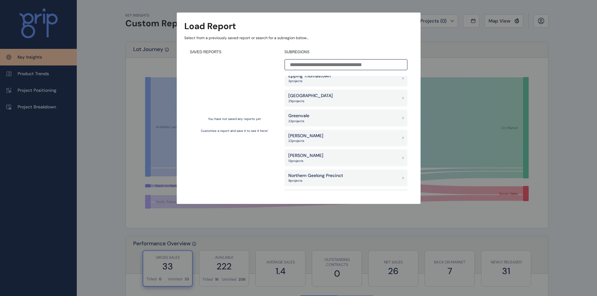
scroll to position [376, 0]
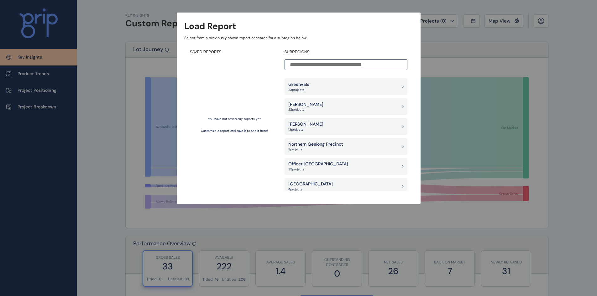
click at [361, 105] on div "Melton 22 project s" at bounding box center [346, 106] width 123 height 17
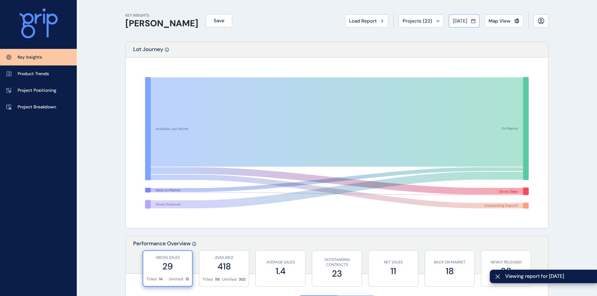
click at [467, 18] on span "[DATE]" at bounding box center [460, 21] width 14 height 6
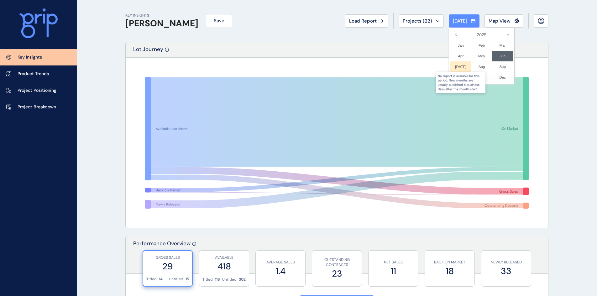
click at [454, 64] on div at bounding box center [460, 66] width 21 height 11
click at [539, 49] on div at bounding box center [298, 148] width 597 height 296
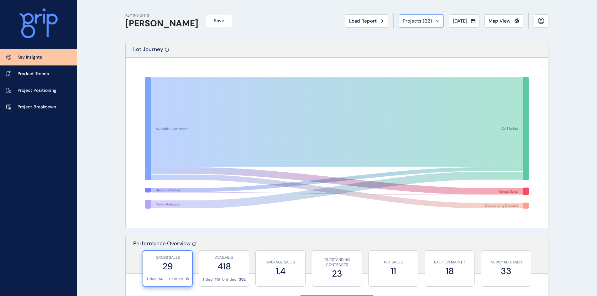
click at [434, 18] on button "Projects ( 22 )" at bounding box center [421, 20] width 45 height 13
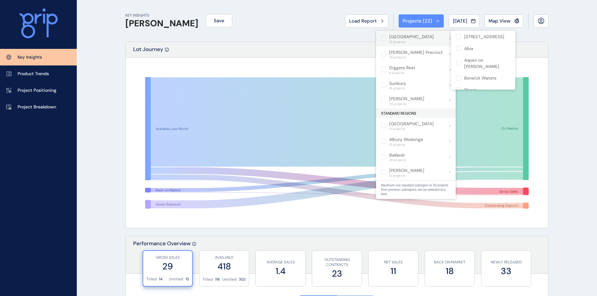
click at [427, 35] on p "[GEOGRAPHIC_DATA]" at bounding box center [411, 37] width 45 height 6
click at [380, 38] on div "Berwick South Precinct 13 projects" at bounding box center [416, 39] width 80 height 16
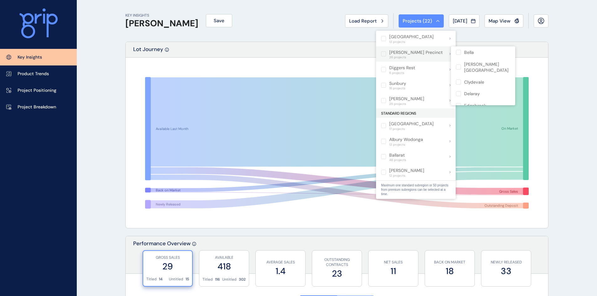
click at [383, 55] on label at bounding box center [383, 53] width 5 height 5
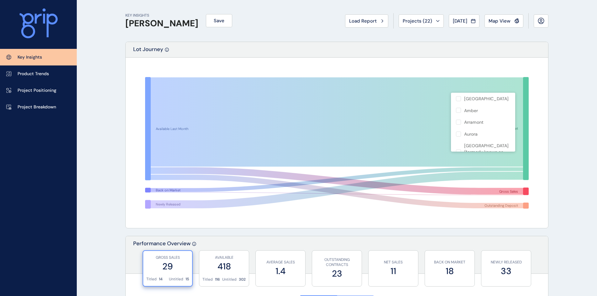
click at [349, 65] on rect at bounding box center [337, 143] width 409 height 157
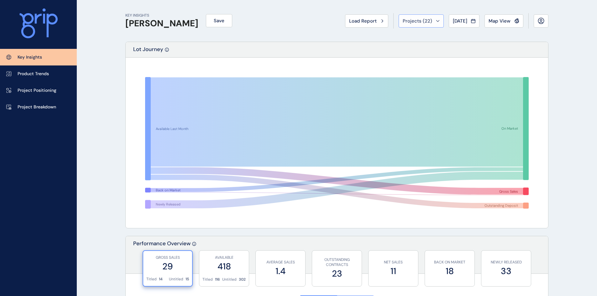
click at [436, 21] on icon at bounding box center [438, 21] width 4 height 2
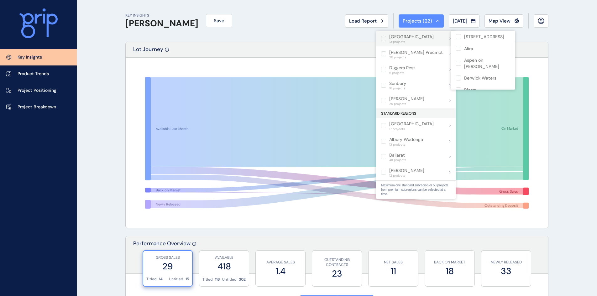
click at [383, 38] on label at bounding box center [383, 38] width 5 height 5
click at [459, 34] on label at bounding box center [458, 36] width 5 height 5
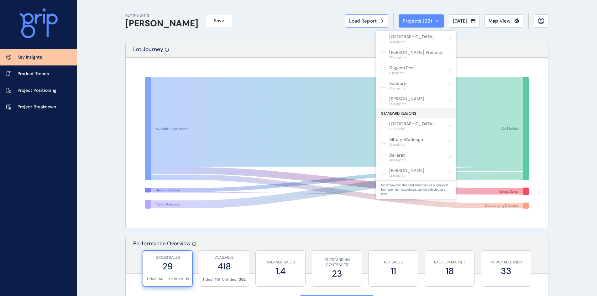
click at [369, 20] on span "Load Report" at bounding box center [363, 21] width 28 height 6
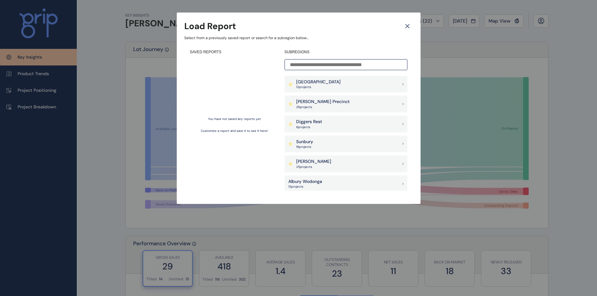
click at [339, 82] on p "[GEOGRAPHIC_DATA]" at bounding box center [318, 82] width 45 height 6
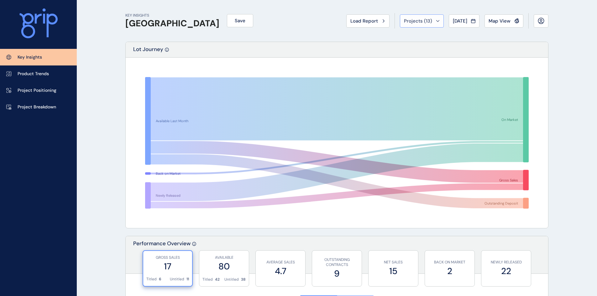
click at [419, 21] on span "Projects ( 13 )" at bounding box center [418, 21] width 28 height 6
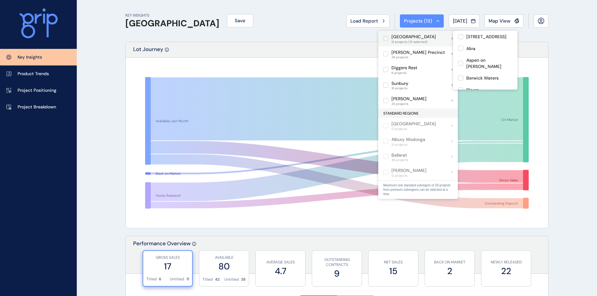
click at [385, 39] on label at bounding box center [385, 38] width 5 height 5
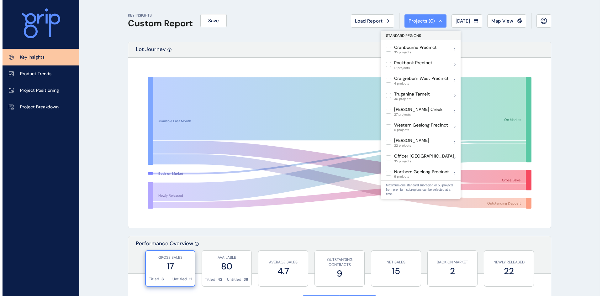
scroll to position [313, 0]
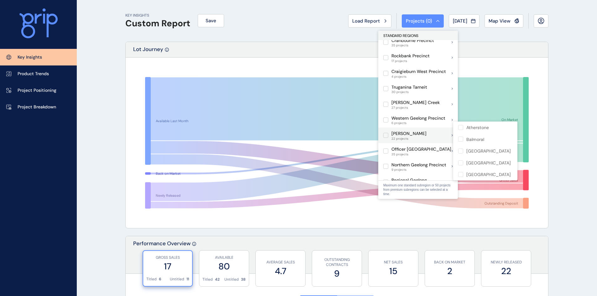
click at [385, 133] on label at bounding box center [385, 135] width 5 height 5
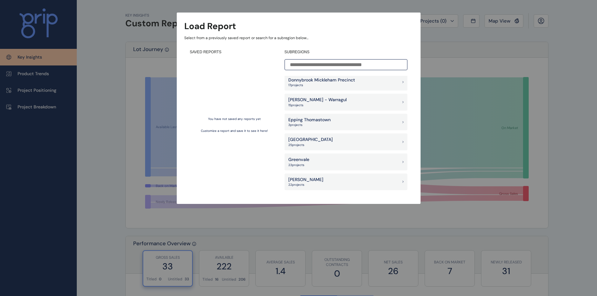
scroll to position [313, 0]
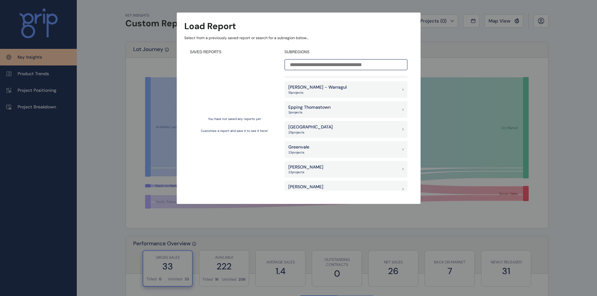
click at [330, 172] on div "Melton 22 project s" at bounding box center [346, 169] width 123 height 17
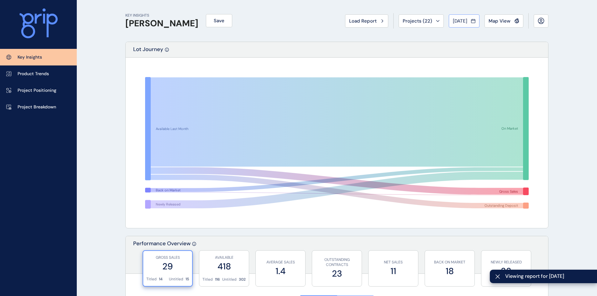
click at [463, 19] on span "[DATE]" at bounding box center [460, 21] width 14 height 6
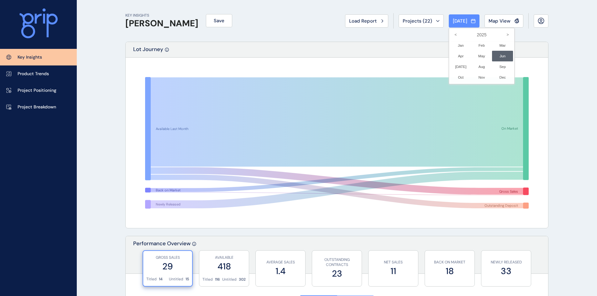
click at [423, 19] on div at bounding box center [298, 148] width 597 height 296
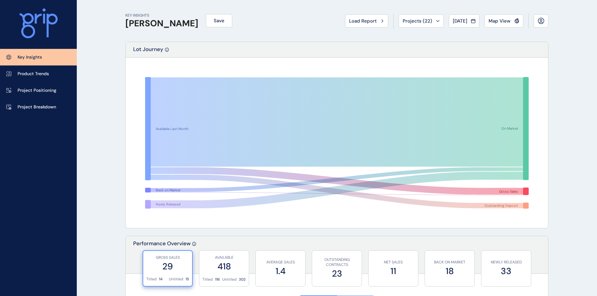
click at [423, 19] on span "Projects ( 22 )" at bounding box center [417, 21] width 29 height 6
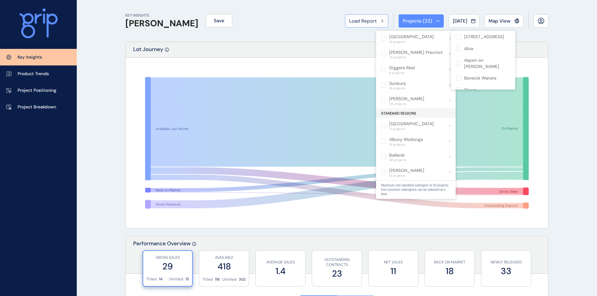
click at [365, 22] on span "Load Report" at bounding box center [363, 21] width 28 height 6
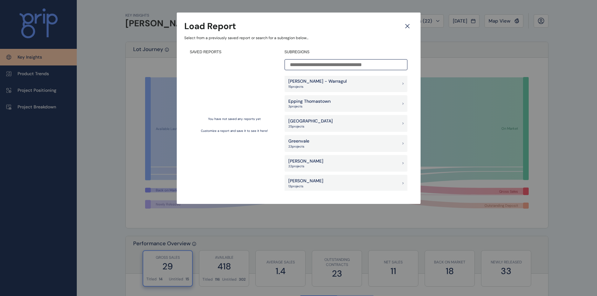
scroll to position [345, 0]
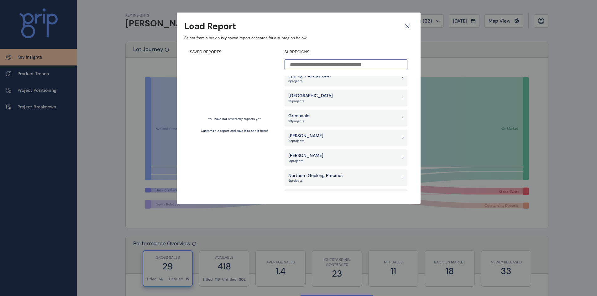
click at [302, 136] on p "[PERSON_NAME]" at bounding box center [305, 136] width 35 height 6
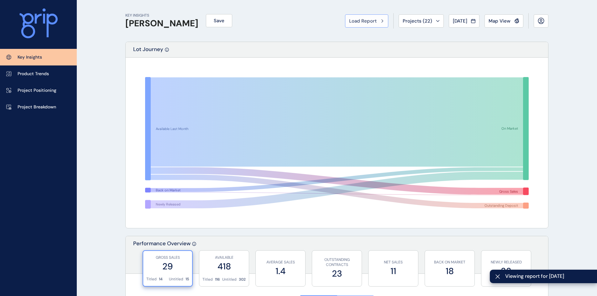
click at [357, 20] on span "Load Report" at bounding box center [363, 21] width 28 height 6
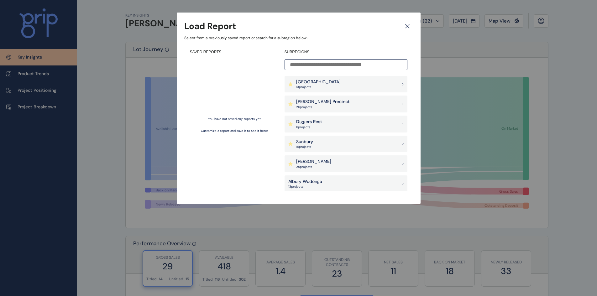
click at [314, 139] on div "Sunbury 16 project s" at bounding box center [346, 144] width 123 height 17
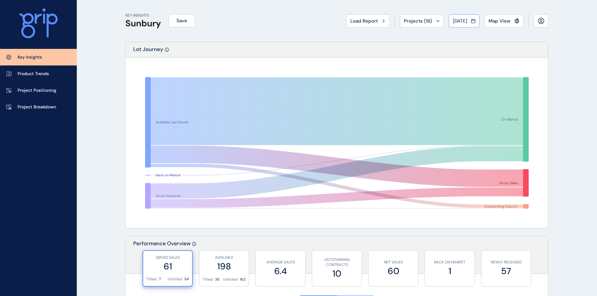
click at [467, 19] on span "[DATE]" at bounding box center [460, 21] width 14 height 6
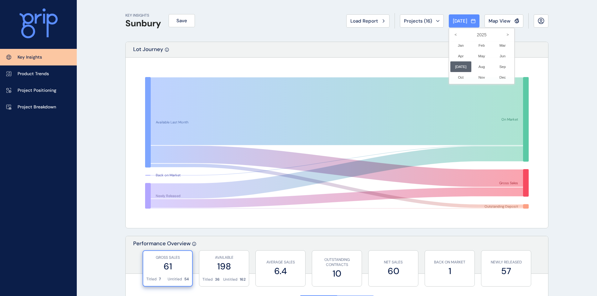
click at [417, 21] on div at bounding box center [298, 148] width 597 height 296
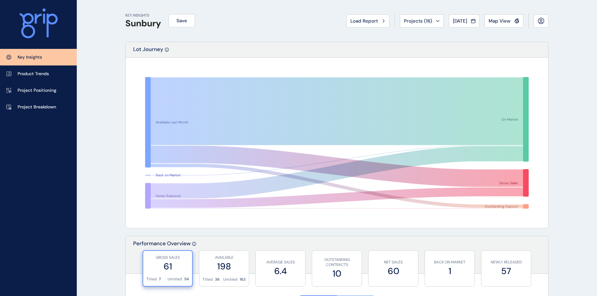
click at [417, 21] on span "Projects ( 16 )" at bounding box center [418, 21] width 28 height 6
click at [371, 20] on span "Load Report" at bounding box center [364, 21] width 28 height 6
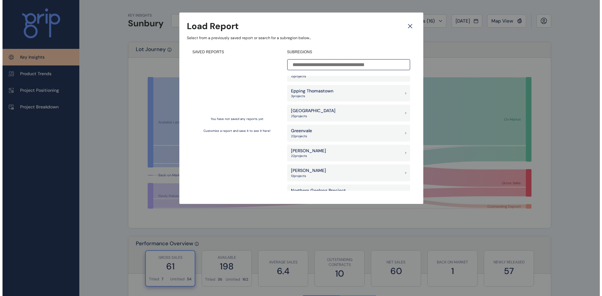
scroll to position [345, 0]
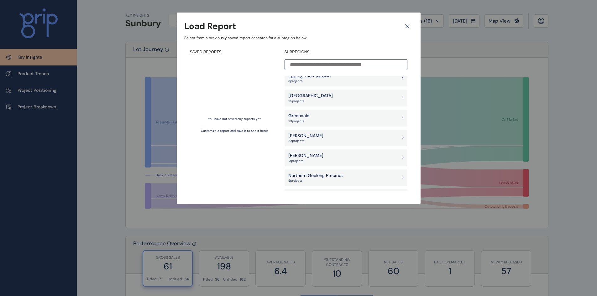
click at [312, 137] on div "[PERSON_NAME] 22 project s" at bounding box center [346, 138] width 123 height 17
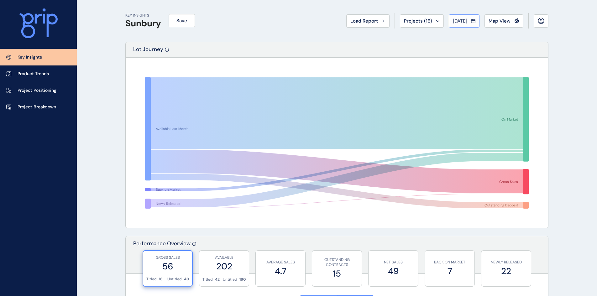
click at [457, 20] on span "[DATE]" at bounding box center [460, 21] width 14 height 6
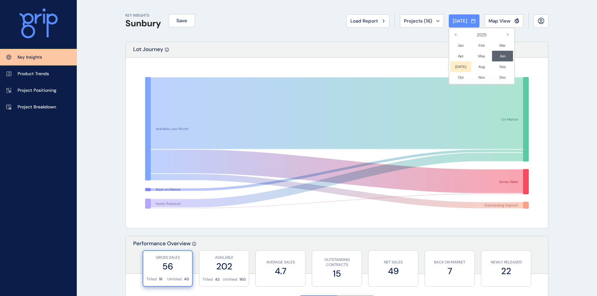
click at [455, 68] on li "[DATE] No report is available for this period. New months are usually published…" at bounding box center [460, 66] width 21 height 11
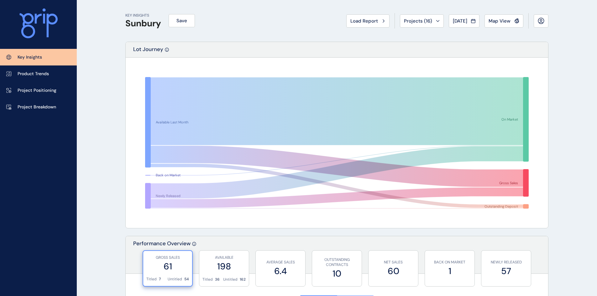
click at [367, 21] on span "Load Report" at bounding box center [364, 21] width 28 height 6
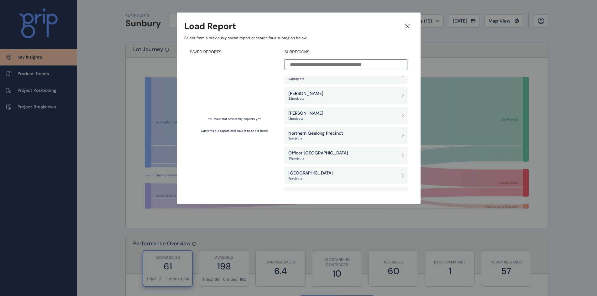
scroll to position [376, 0]
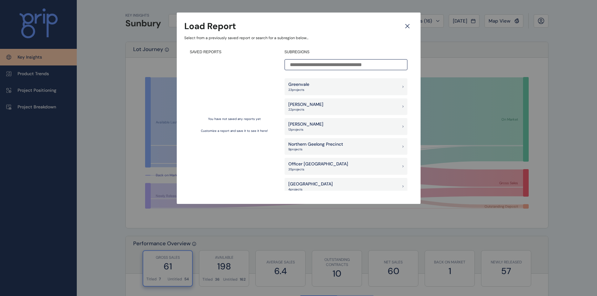
click at [331, 107] on div "[PERSON_NAME] 22 project s" at bounding box center [346, 106] width 123 height 17
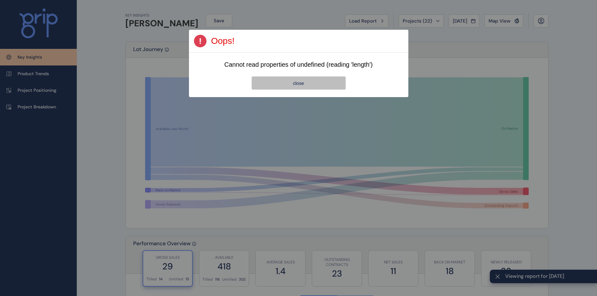
click at [336, 82] on button "close" at bounding box center [299, 82] width 94 height 13
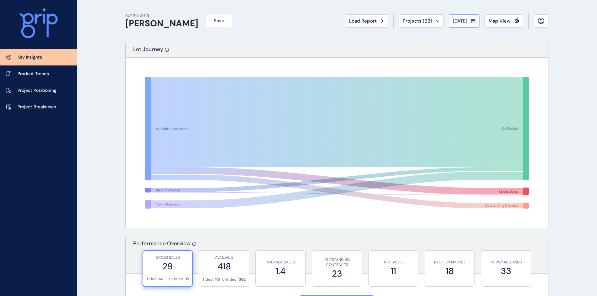
click at [458, 21] on span "[DATE]" at bounding box center [460, 21] width 14 height 6
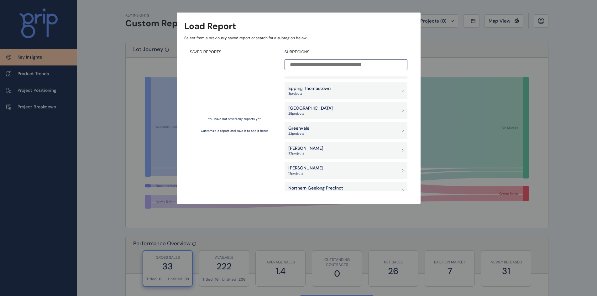
scroll to position [345, 0]
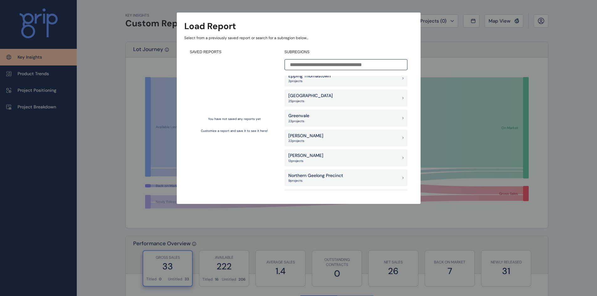
click at [315, 138] on div "[PERSON_NAME] 22 project s" at bounding box center [346, 138] width 123 height 17
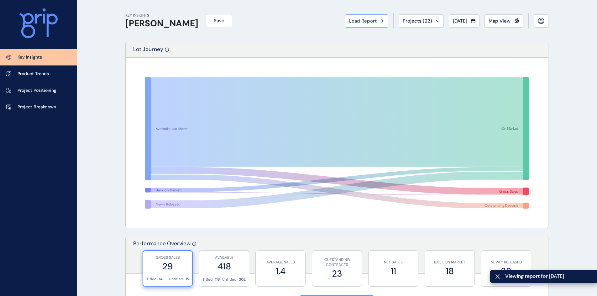
click at [365, 21] on span "Load Report" at bounding box center [363, 21] width 28 height 6
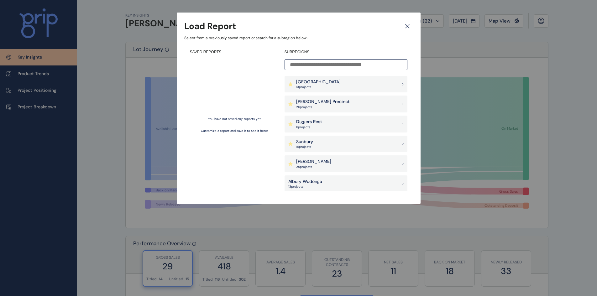
click at [312, 143] on p "Sunbury" at bounding box center [304, 142] width 17 height 6
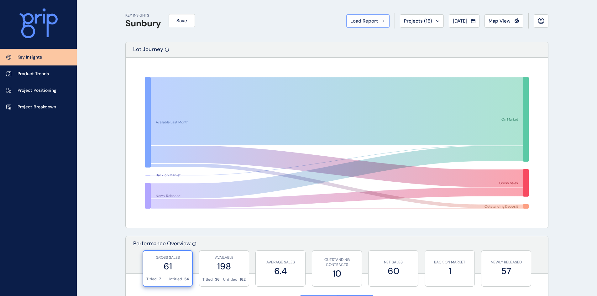
click at [367, 21] on span "Load Report" at bounding box center [364, 21] width 28 height 6
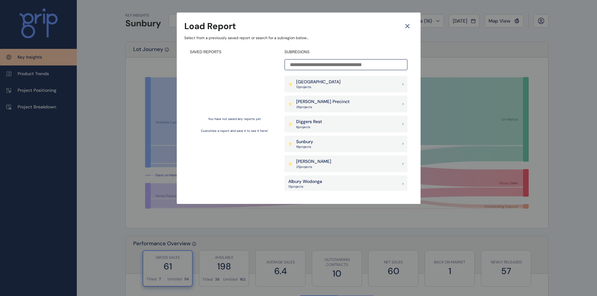
click at [317, 102] on p "[PERSON_NAME] Precinct" at bounding box center [323, 102] width 54 height 6
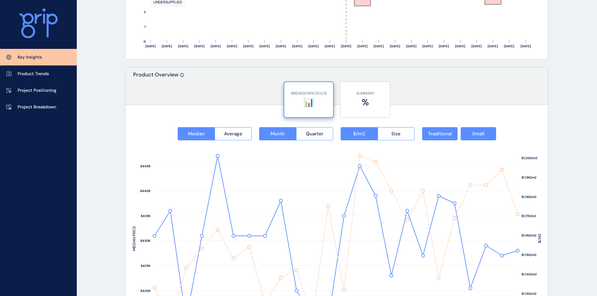
scroll to position [752, 0]
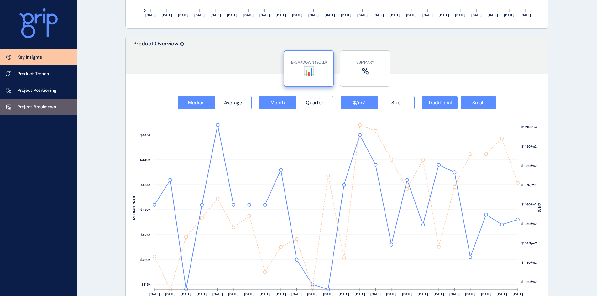
click at [42, 107] on p "Project Breakdown" at bounding box center [37, 107] width 39 height 6
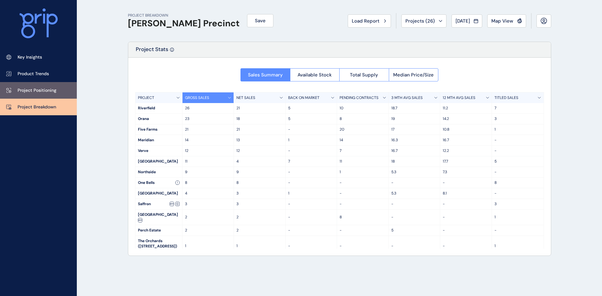
click at [46, 91] on p "Project Positioning" at bounding box center [37, 90] width 39 height 6
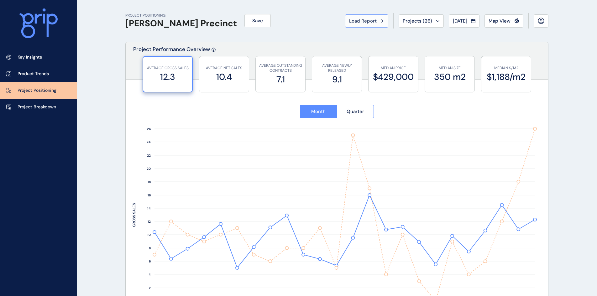
click at [359, 18] on span "Load Report" at bounding box center [363, 21] width 28 height 6
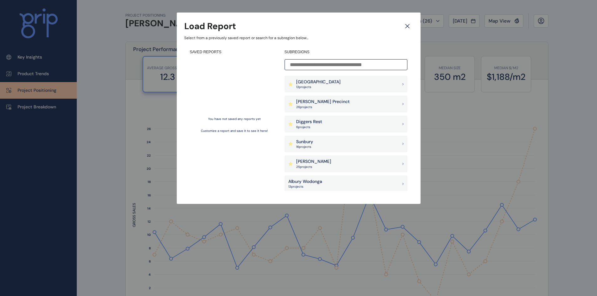
click at [326, 83] on p "[GEOGRAPHIC_DATA]" at bounding box center [318, 82] width 45 height 6
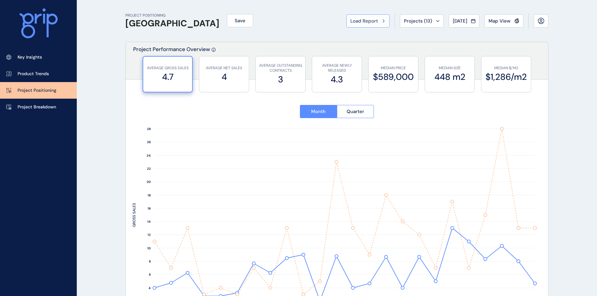
click at [362, 16] on button "Load Report" at bounding box center [367, 20] width 43 height 13
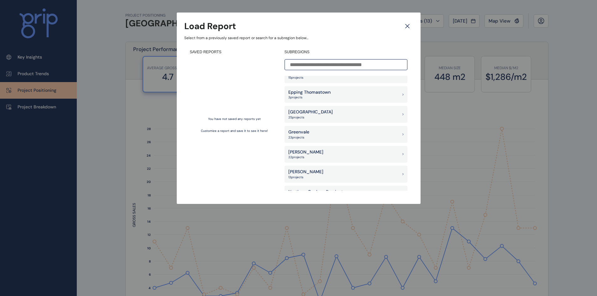
scroll to position [345, 0]
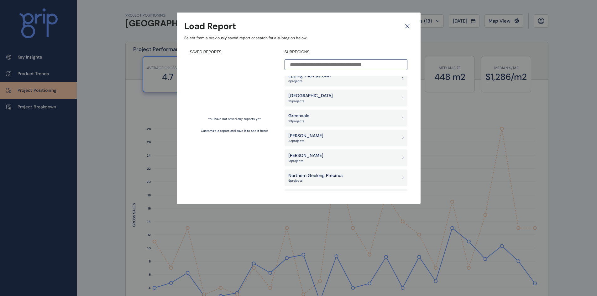
click at [313, 138] on div "[PERSON_NAME] 22 project s" at bounding box center [346, 138] width 123 height 17
type input "**********"
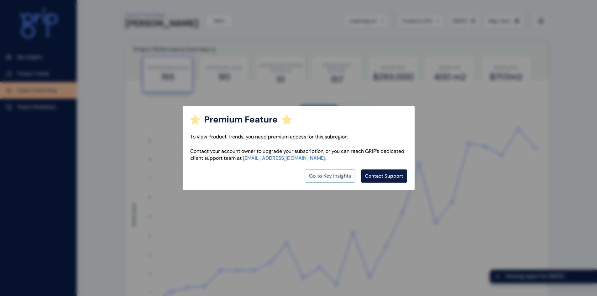
click at [331, 175] on link "Go to Key Insights" at bounding box center [330, 176] width 50 height 13
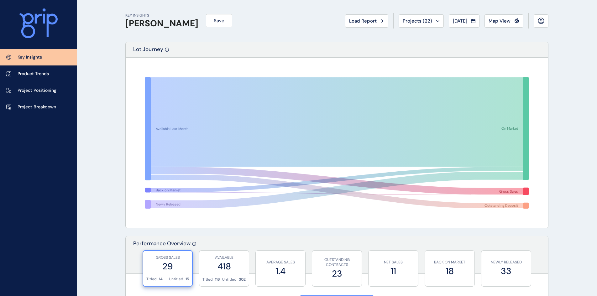
click at [453, 21] on span "[DATE]" at bounding box center [460, 21] width 14 height 6
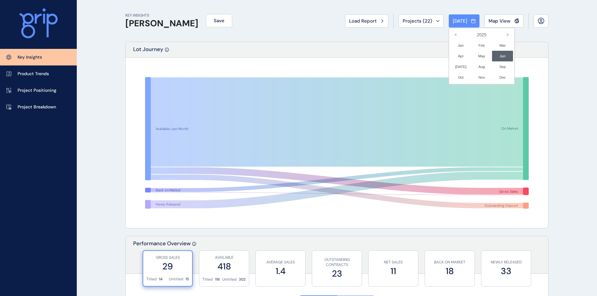
click at [375, 20] on div at bounding box center [298, 148] width 597 height 296
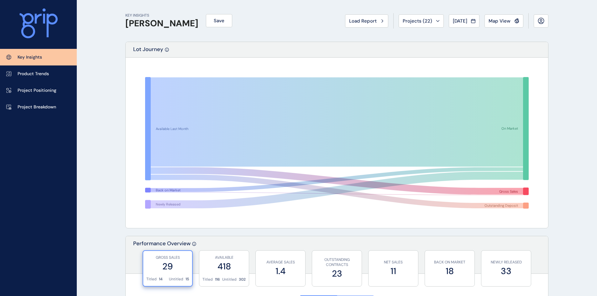
click at [367, 19] on span "Load Report" at bounding box center [363, 21] width 28 height 6
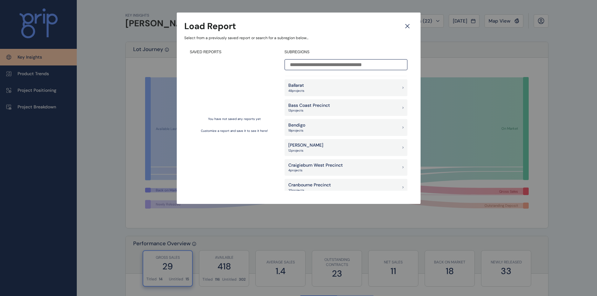
scroll to position [188, 0]
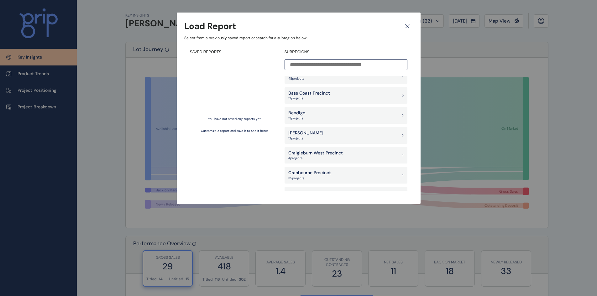
click at [309, 174] on p "Cranbourne Precinct" at bounding box center [309, 173] width 43 height 6
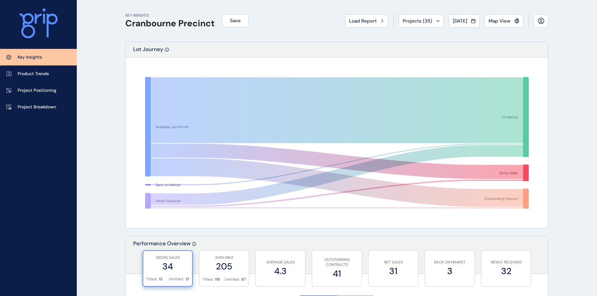
click at [49, 59] on link "Key Insights" at bounding box center [38, 57] width 77 height 17
click at [354, 21] on span "Load Report" at bounding box center [363, 21] width 28 height 6
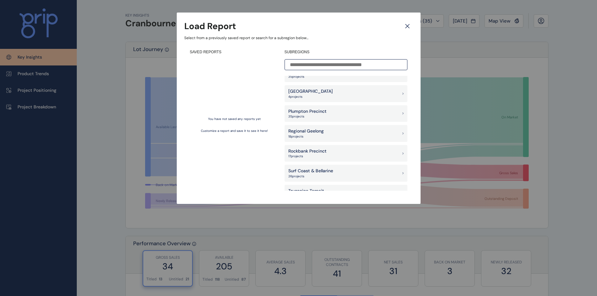
scroll to position [454, 0]
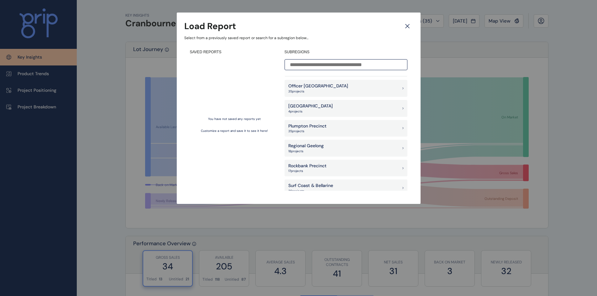
click at [313, 124] on p "Plumpton Precinct" at bounding box center [307, 126] width 38 height 6
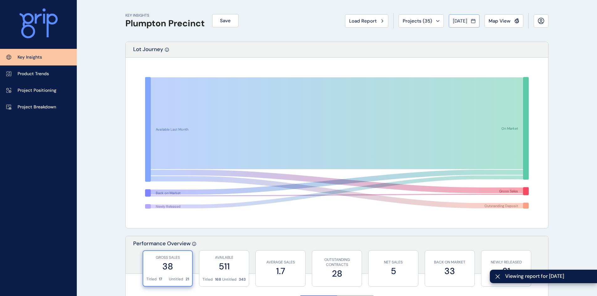
click at [457, 21] on span "[DATE]" at bounding box center [460, 21] width 14 height 6
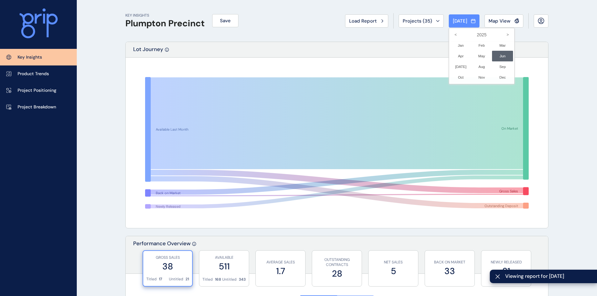
click at [398, 44] on div at bounding box center [298, 148] width 597 height 296
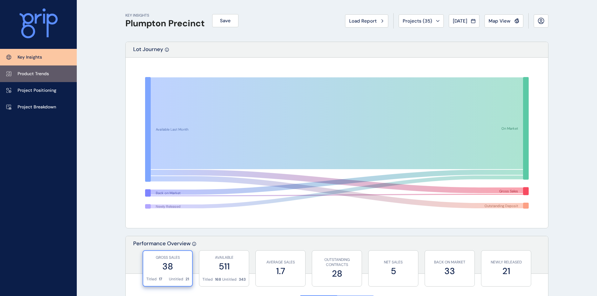
click at [38, 70] on link "Product Trends" at bounding box center [38, 74] width 77 height 17
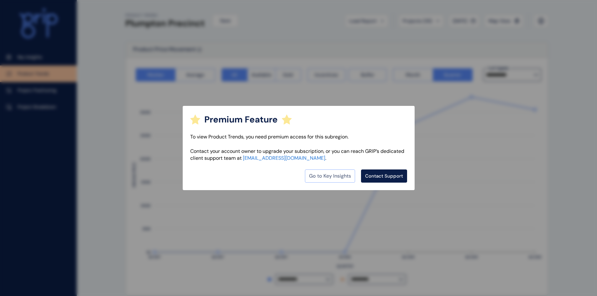
click at [321, 175] on link "Go to Key Insights" at bounding box center [330, 176] width 50 height 13
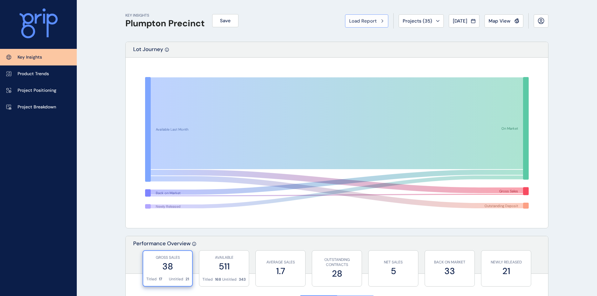
click at [362, 23] on span "Load Report" at bounding box center [363, 21] width 28 height 6
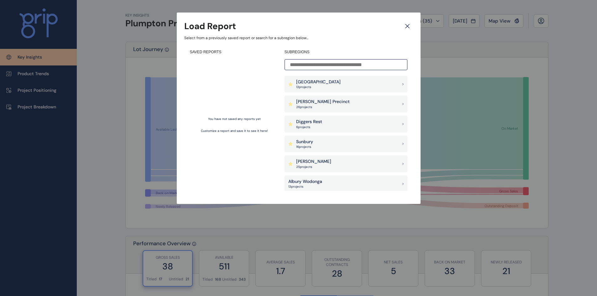
click at [409, 26] on icon at bounding box center [407, 26] width 11 height 11
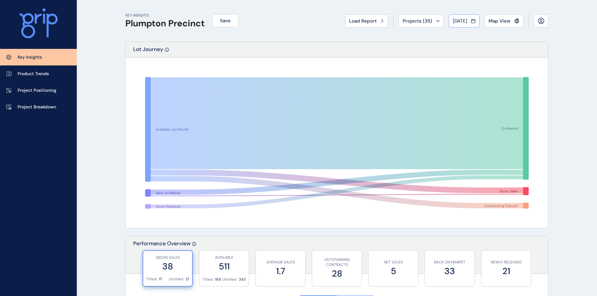
click at [455, 20] on span "[DATE]" at bounding box center [460, 21] width 14 height 6
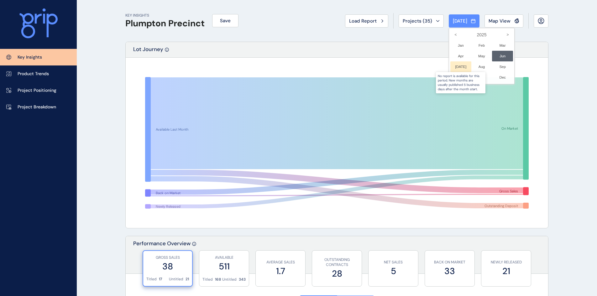
click at [454, 64] on div at bounding box center [460, 66] width 21 height 11
